Goal: Transaction & Acquisition: Obtain resource

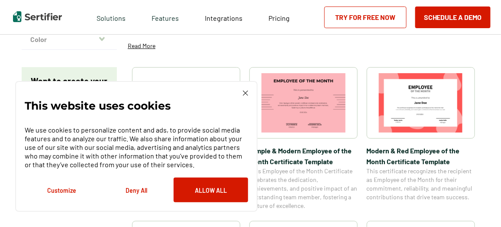
scroll to position [133, 0]
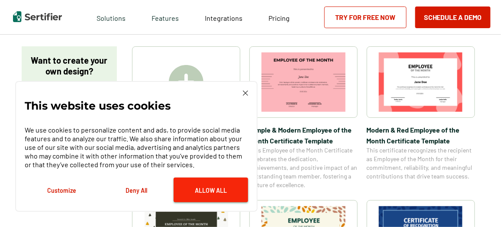
click at [205, 190] on button "Allow All" at bounding box center [211, 190] width 74 height 25
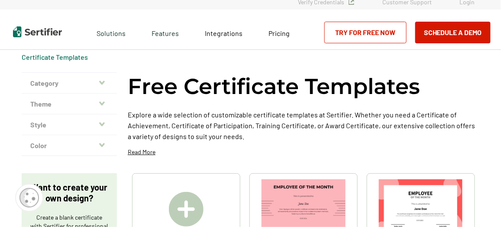
scroll to position [0, 0]
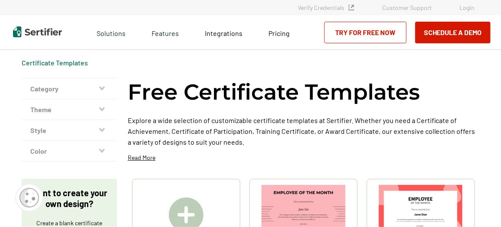
click at [101, 108] on icon "button" at bounding box center [102, 109] width 6 height 4
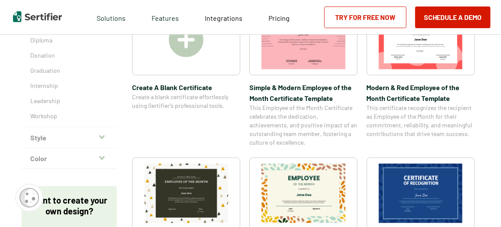
scroll to position [187, 0]
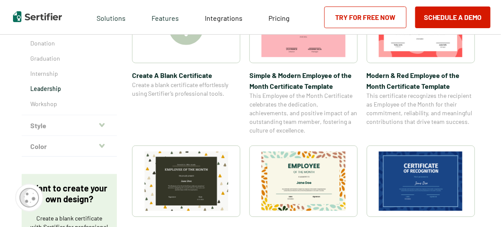
click at [42, 88] on p "Leadership" at bounding box center [69, 88] width 78 height 9
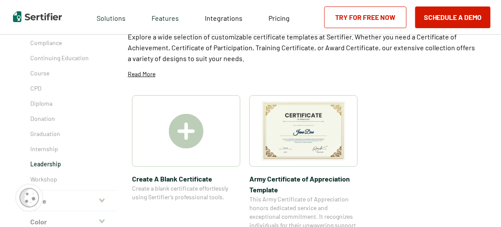
scroll to position [106, 0]
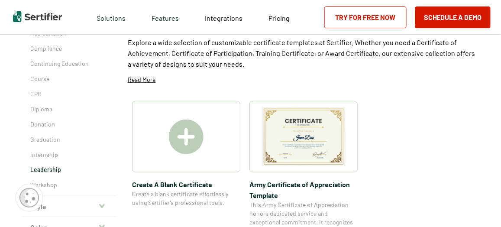
click at [310, 149] on img at bounding box center [304, 136] width 84 height 59
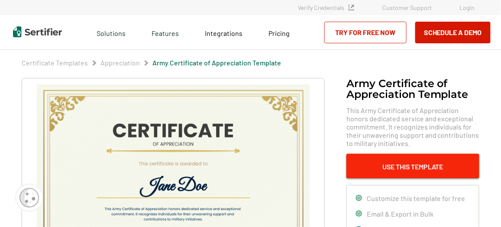
click at [409, 164] on button "Use This Template" at bounding box center [412, 166] width 133 height 25
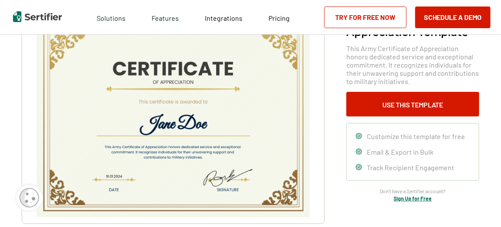
scroll to position [54, 0]
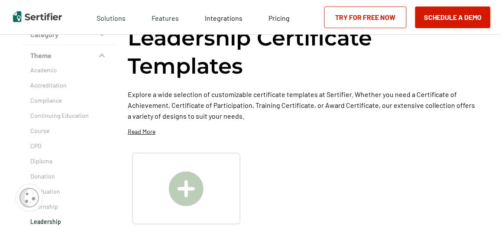
scroll to position [106, 0]
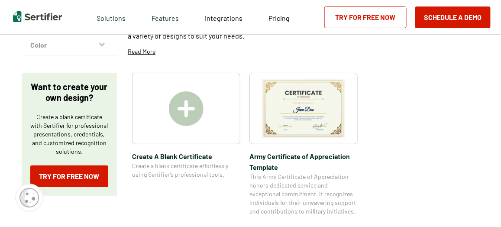
scroll to position [187, 0]
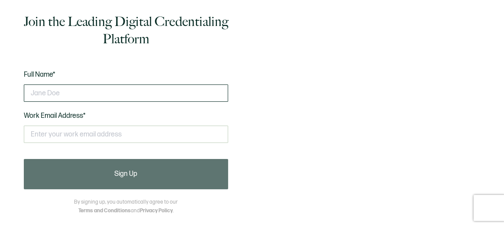
click at [94, 97] on input "text" at bounding box center [126, 92] width 204 height 17
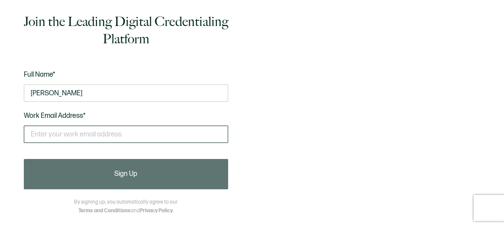
type input "[PERSON_NAME]"
click at [55, 130] on input "text" at bounding box center [126, 134] width 204 height 17
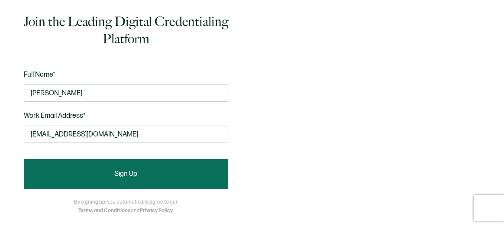
type input "[EMAIL_ADDRESS][DOMAIN_NAME]"
click at [112, 171] on button "Sign Up" at bounding box center [126, 174] width 204 height 30
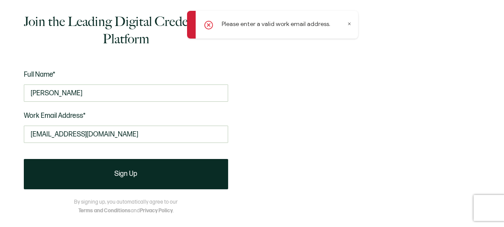
click at [207, 24] on icon at bounding box center [208, 25] width 3 height 3
